Goal: Find contact information: Find contact information

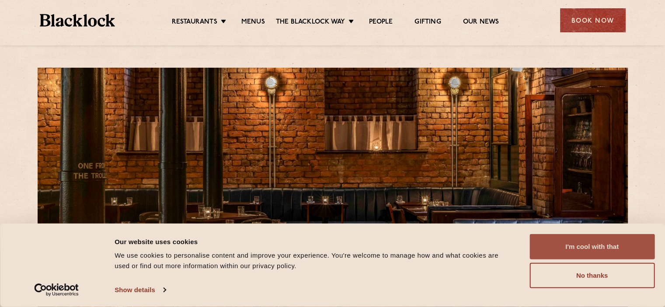
click at [592, 239] on button "I'm cool with that" at bounding box center [591, 246] width 125 height 25
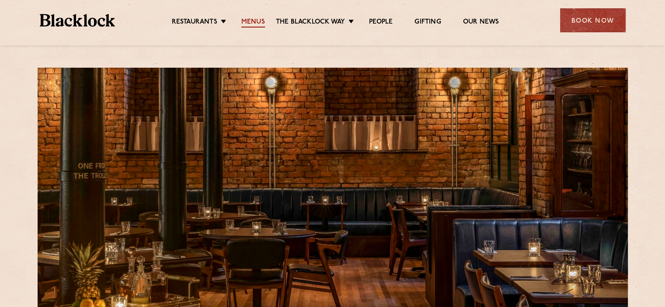
click at [251, 18] on link "Menus" at bounding box center [253, 23] width 24 height 10
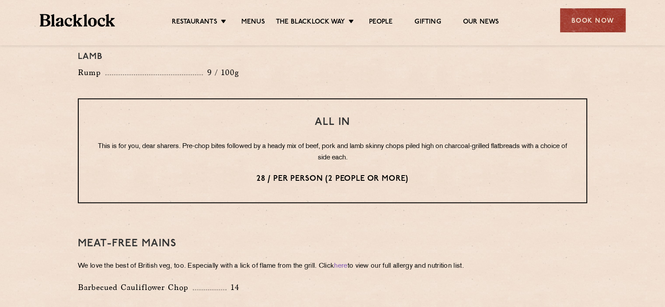
scroll to position [1049, 0]
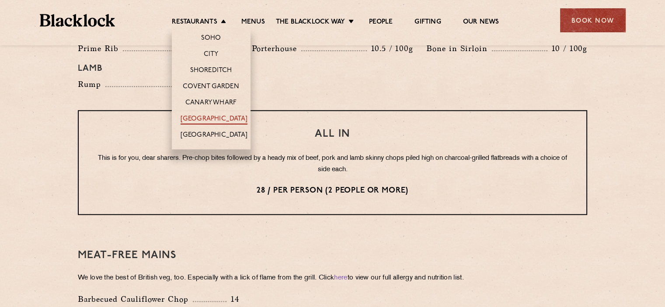
click at [208, 115] on link "[GEOGRAPHIC_DATA]" at bounding box center [214, 120] width 67 height 10
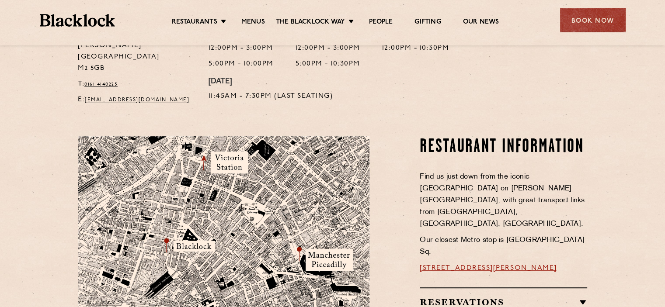
scroll to position [437, 0]
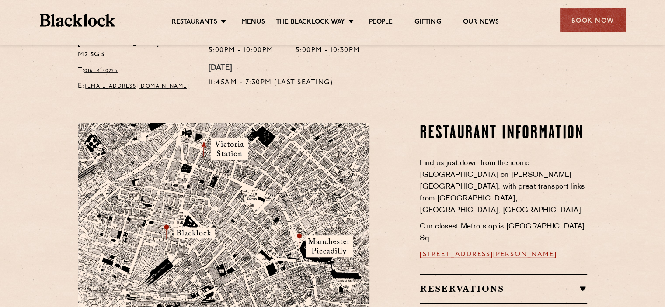
click at [160, 215] on img at bounding box center [224, 219] width 292 height 193
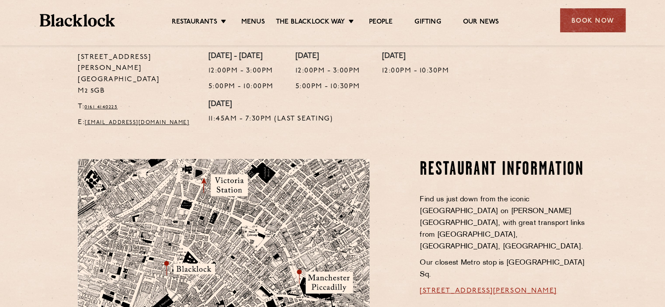
scroll to position [350, 0]
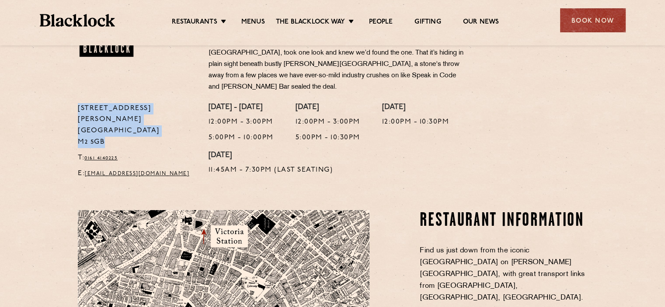
drag, startPoint x: 79, startPoint y: 95, endPoint x: 102, endPoint y: 117, distance: 32.2
click at [102, 117] on p "[STREET_ADDRESS][PERSON_NAME]" at bounding box center [137, 125] width 118 height 45
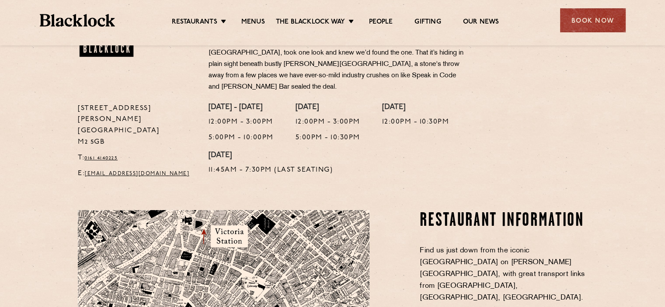
drag, startPoint x: 103, startPoint y: 120, endPoint x: 72, endPoint y: 97, distance: 38.8
click at [72, 103] on div "[STREET_ADDRESS][GEOGRAPHIC_DATA][PERSON_NAME] T: 0161 4140225 E: [EMAIL_ADDRES…" at bounding box center [136, 143] width 131 height 81
copy p "[STREET_ADDRESS][PERSON_NAME]"
